Goal: Find specific page/section: Find specific page/section

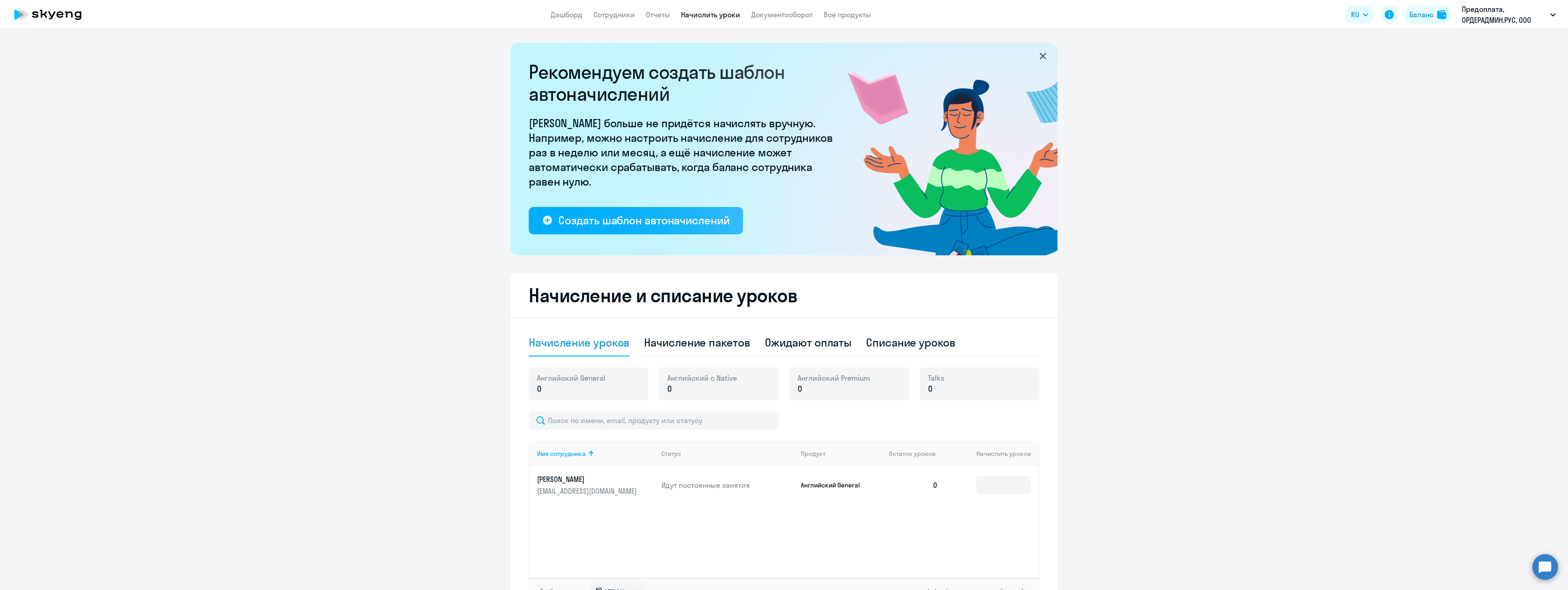
select select "10"
click at [794, 15] on link "Документооборот" at bounding box center [782, 15] width 61 height 9
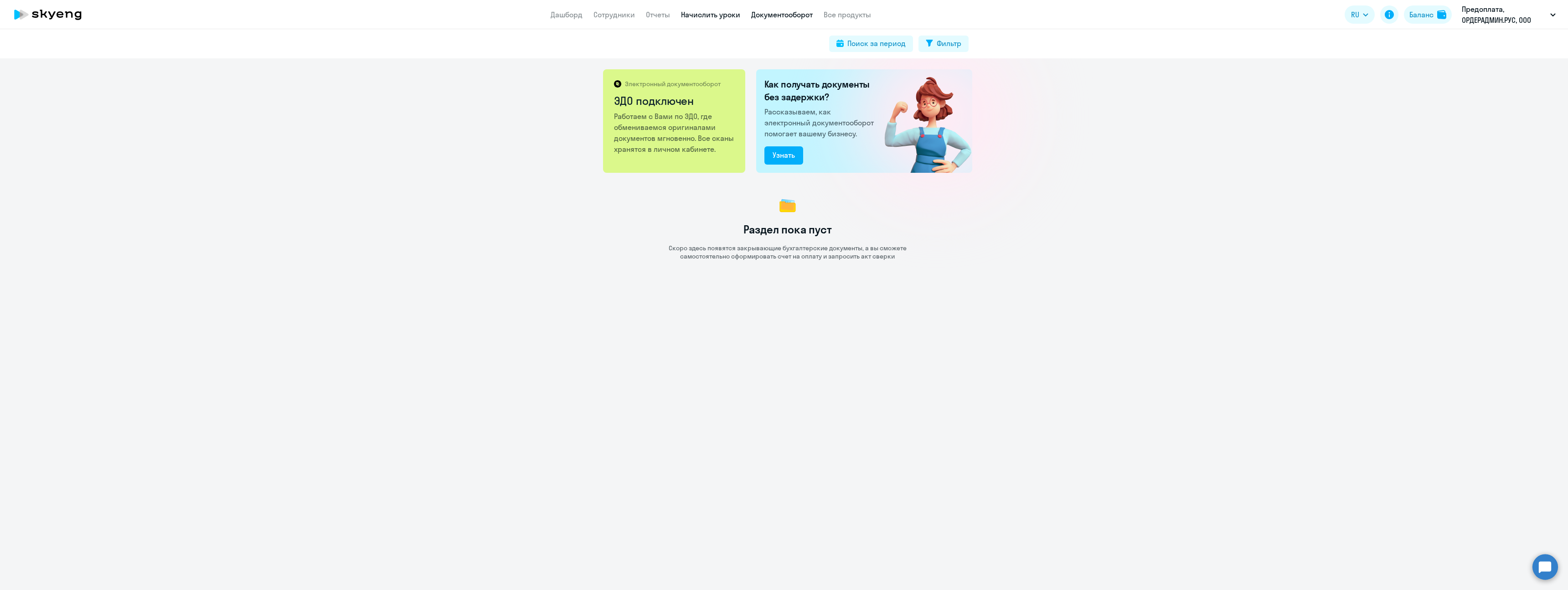
click at [728, 15] on link "Начислить уроки" at bounding box center [711, 15] width 59 height 9
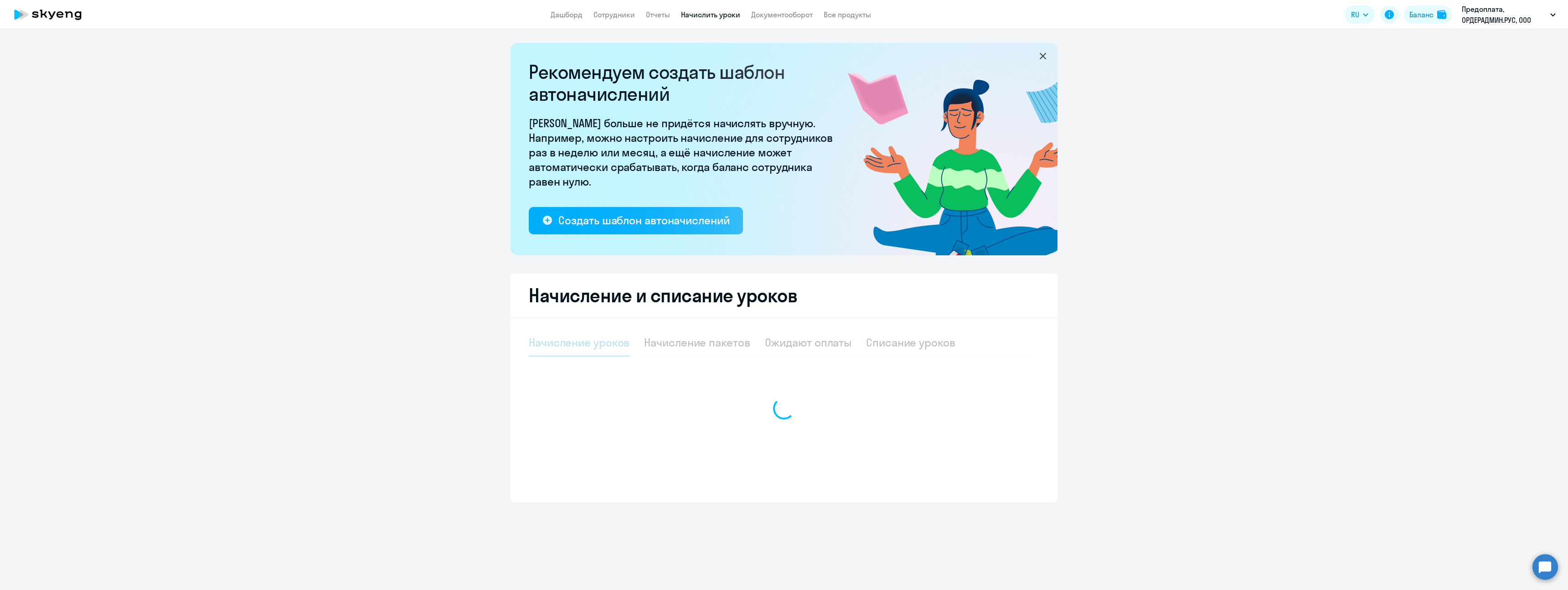
select select "10"
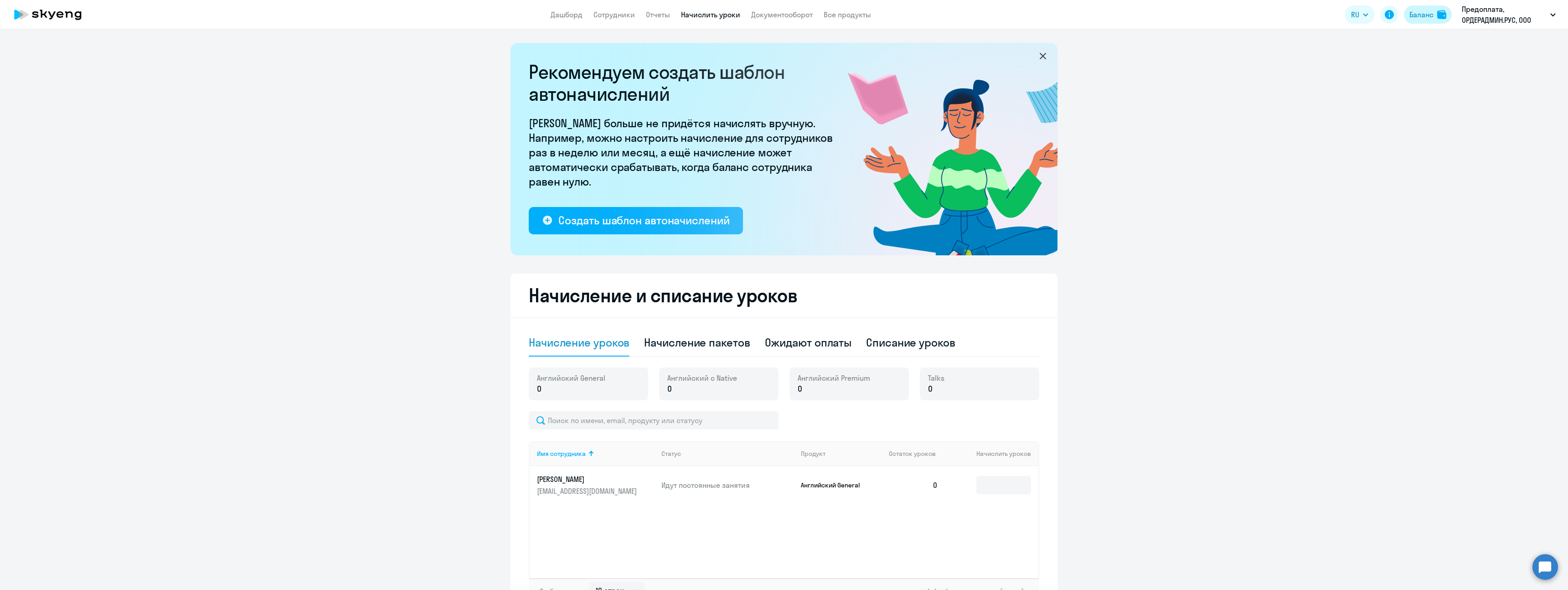
click at [1435, 14] on button "Баланс" at bounding box center [1428, 15] width 48 height 18
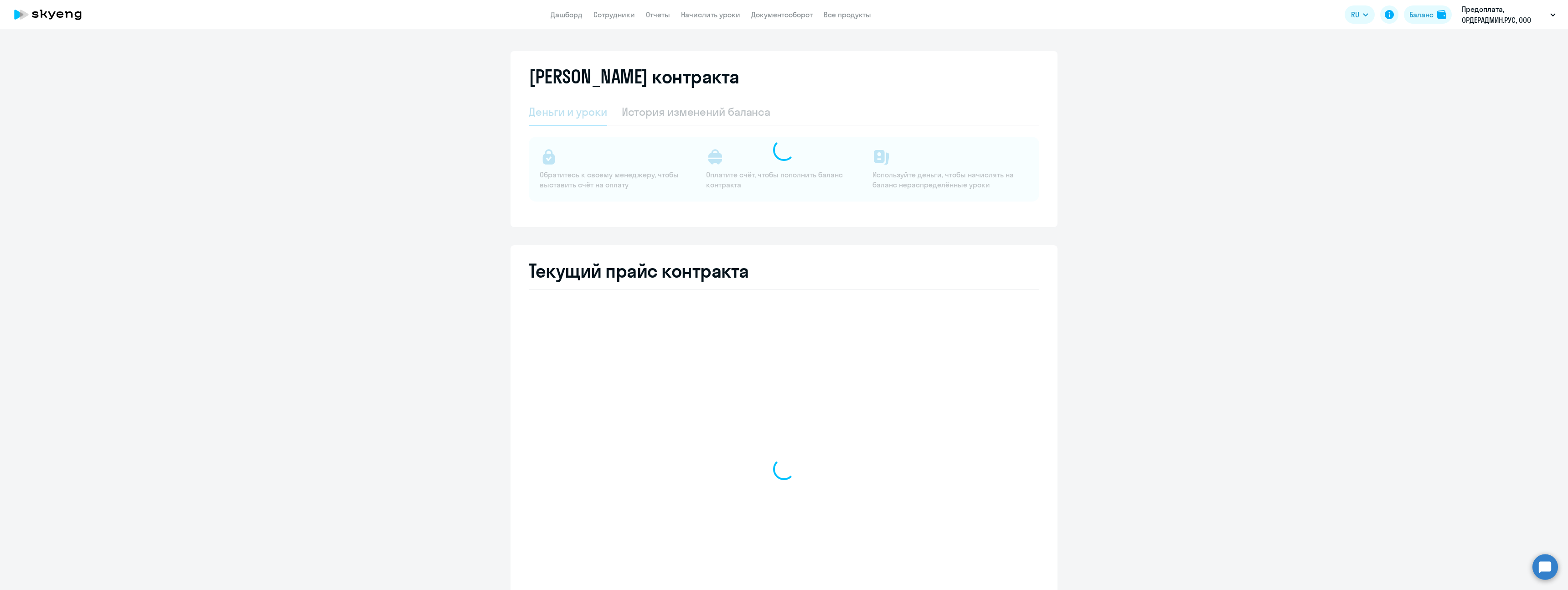
select select "english_adult_not_native_speaker"
